Goal: Task Accomplishment & Management: Manage account settings

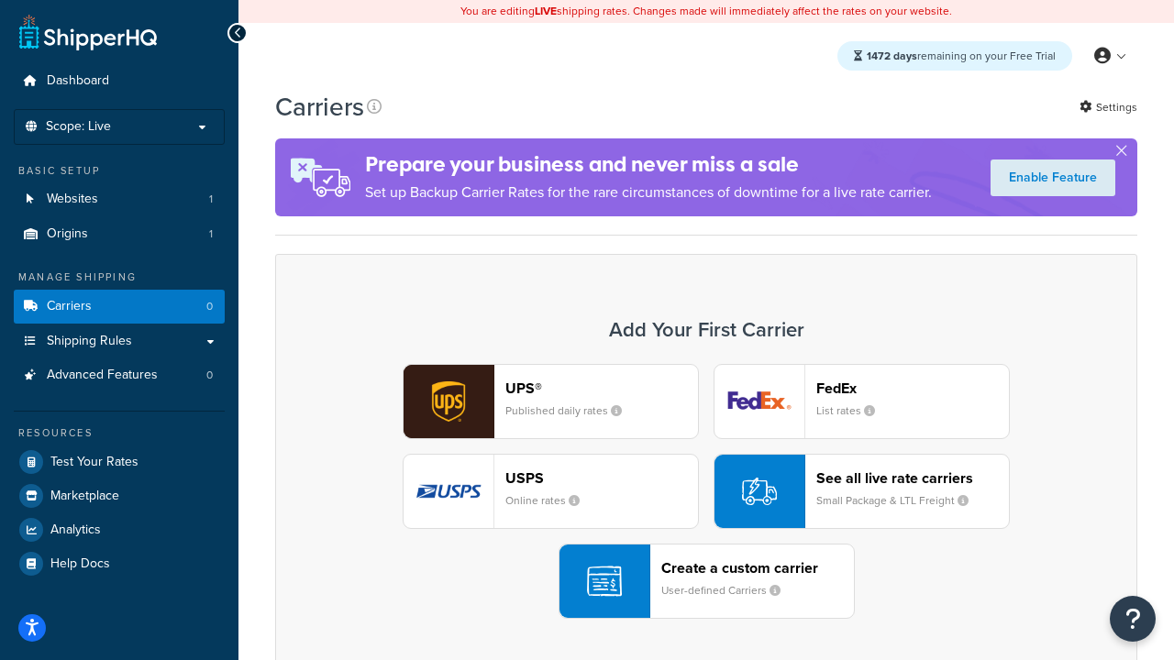
click at [706, 491] on div "UPS® Published daily rates FedEx List rates USPS Online rates See all live rate…" at bounding box center [705, 491] width 823 height 255
click at [912, 388] on header "FedEx" at bounding box center [912, 388] width 193 height 17
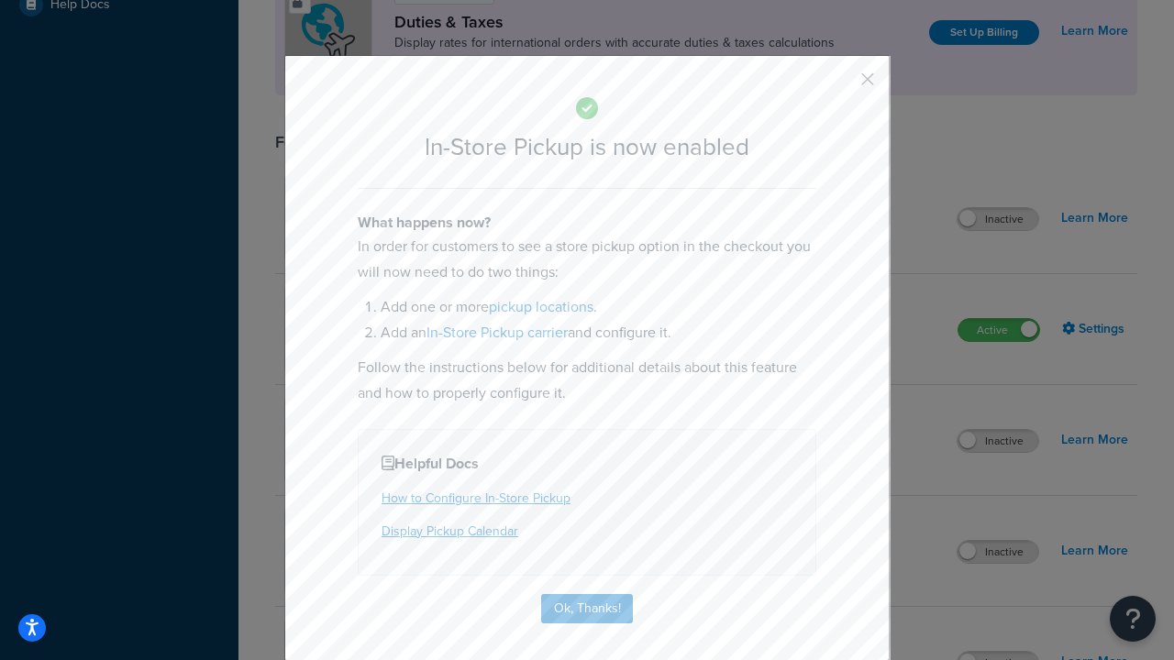
click at [840, 85] on button "button" at bounding box center [840, 85] width 5 height 5
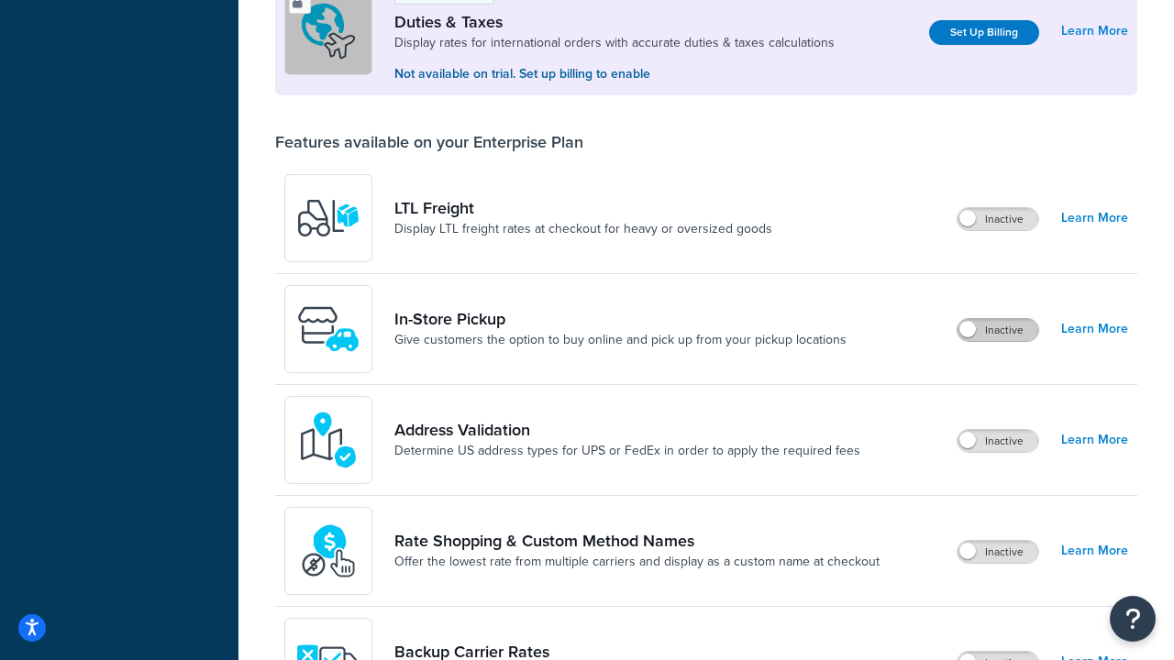
scroll to position [559, 0]
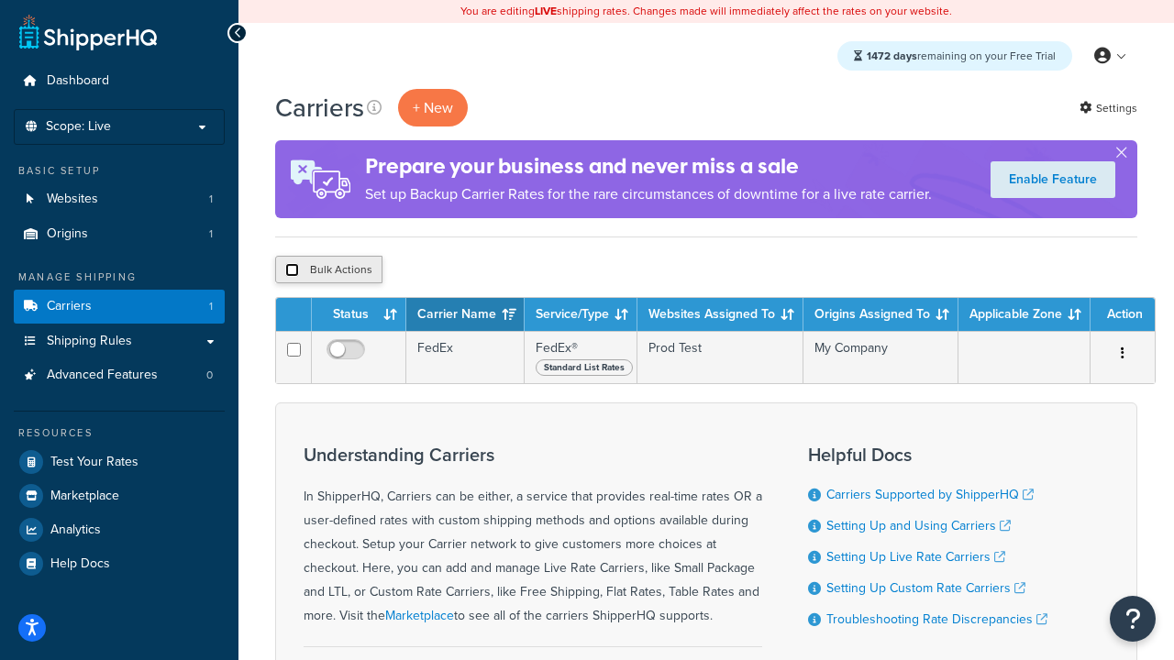
click at [292, 270] on input "checkbox" at bounding box center [292, 270] width 14 height 14
checkbox input "true"
click at [493, 270] on button "Delete" at bounding box center [489, 270] width 63 height 28
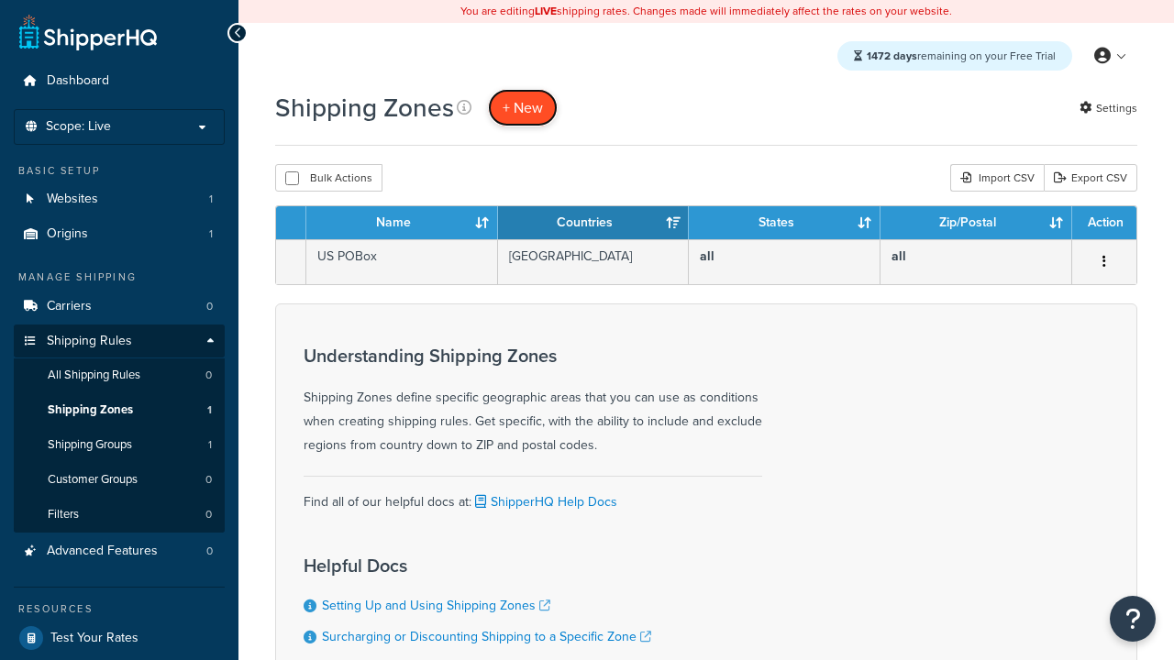
click at [523, 107] on span "+ New" at bounding box center [522, 107] width 40 height 21
click at [402, 224] on th "Name" at bounding box center [402, 222] width 192 height 33
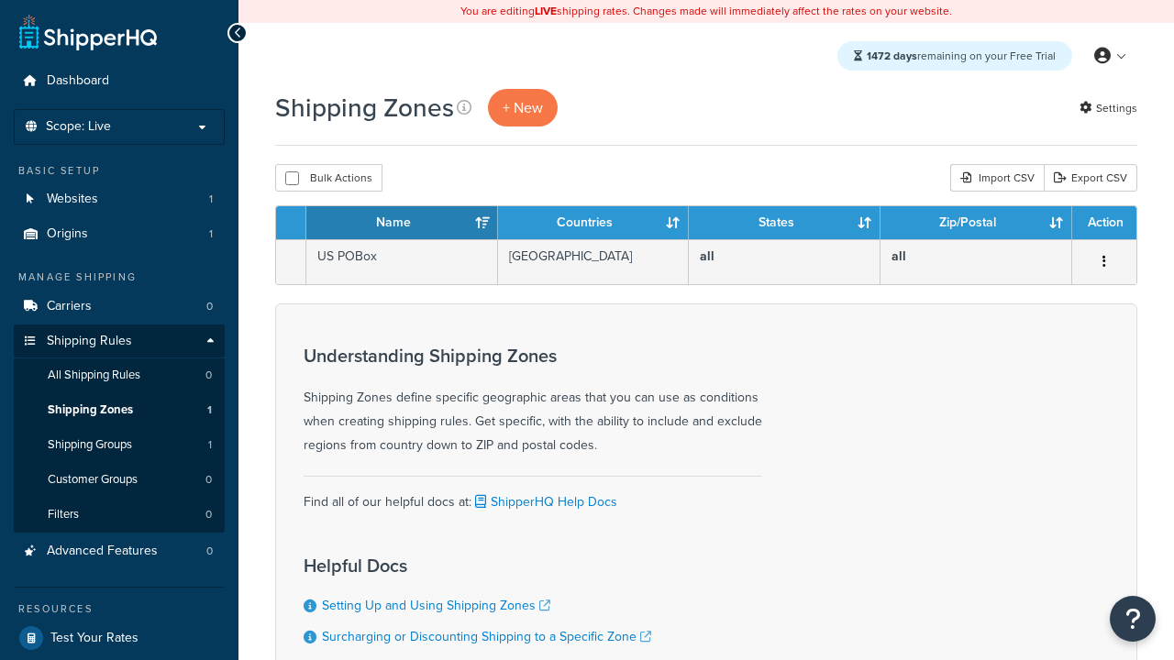
click at [593, 224] on th "Countries" at bounding box center [594, 222] width 192 height 33
click at [784, 224] on th "States" at bounding box center [785, 222] width 192 height 33
click at [976, 224] on th "Zip/Postal" at bounding box center [976, 222] width 192 height 33
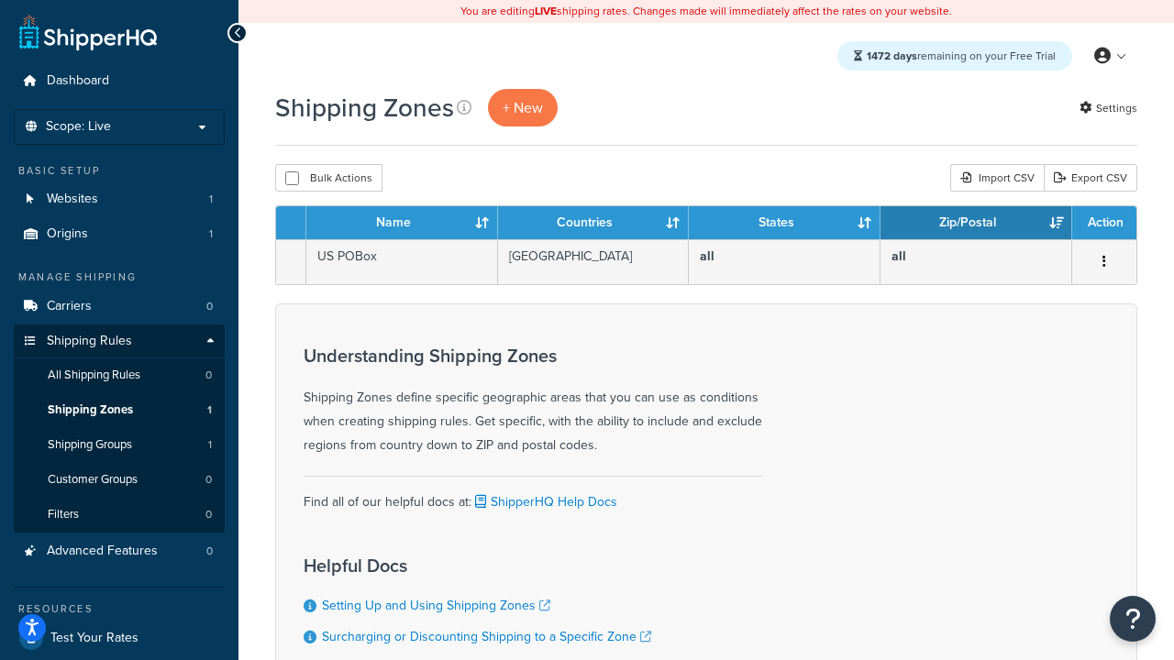
click at [976, 224] on th "Zip/Postal" at bounding box center [976, 222] width 192 height 33
click at [1103, 224] on th "Action" at bounding box center [1104, 222] width 64 height 33
click at [464, 107] on icon at bounding box center [464, 107] width 15 height 15
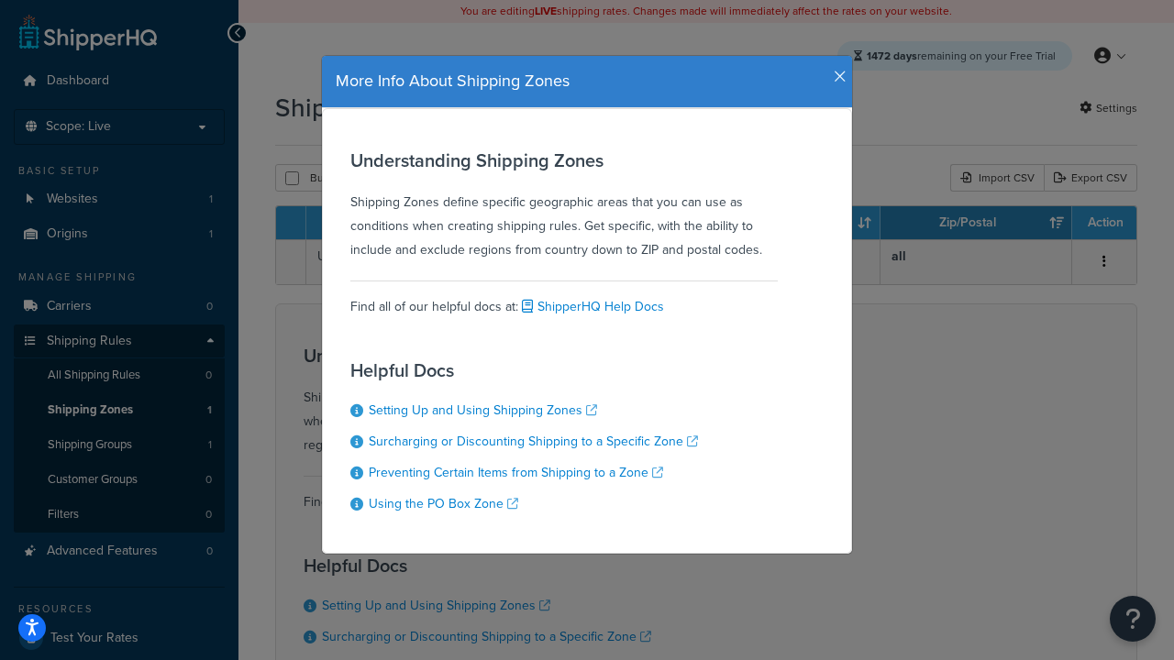
click at [835, 70] on icon "button" at bounding box center [839, 77] width 13 height 17
